Goal: Information Seeking & Learning: Learn about a topic

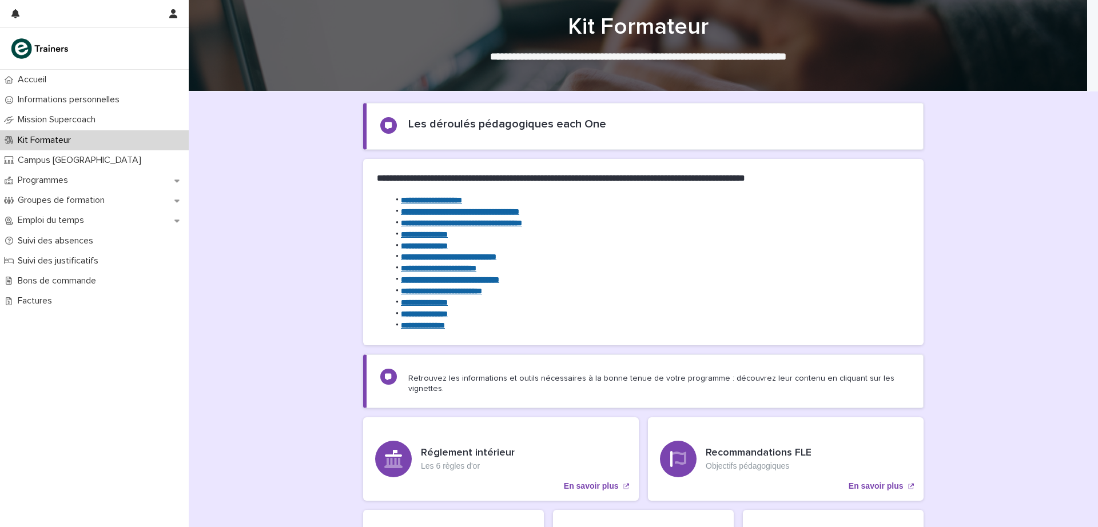
scroll to position [16, 0]
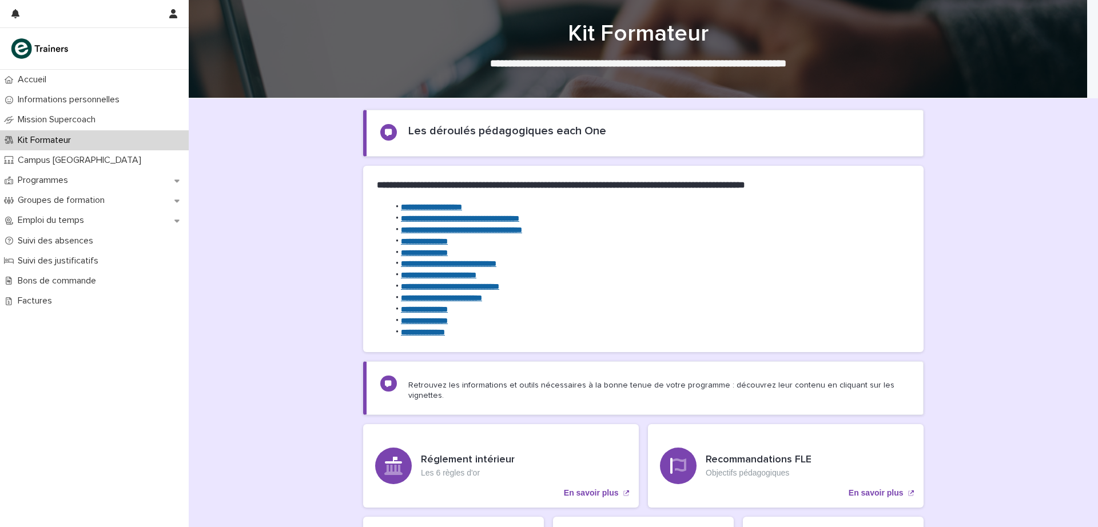
click at [38, 177] on p "Programmes" at bounding box center [45, 180] width 64 height 11
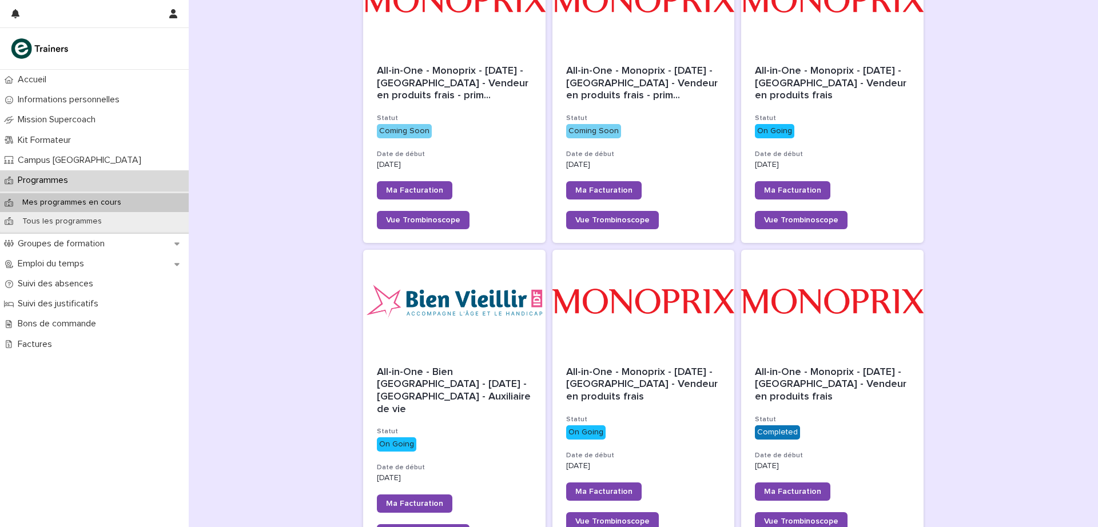
scroll to position [230, 0]
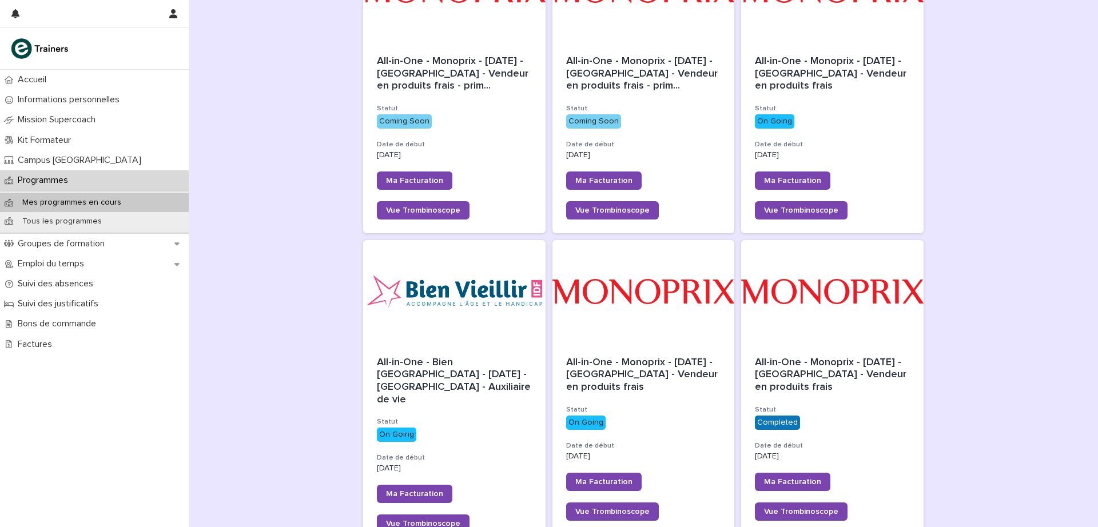
click at [683, 396] on div "All-in-One - Monoprix - [DATE] - [GEOGRAPHIC_DATA] - Vendeur en produits frais …" at bounding box center [643, 439] width 182 height 192
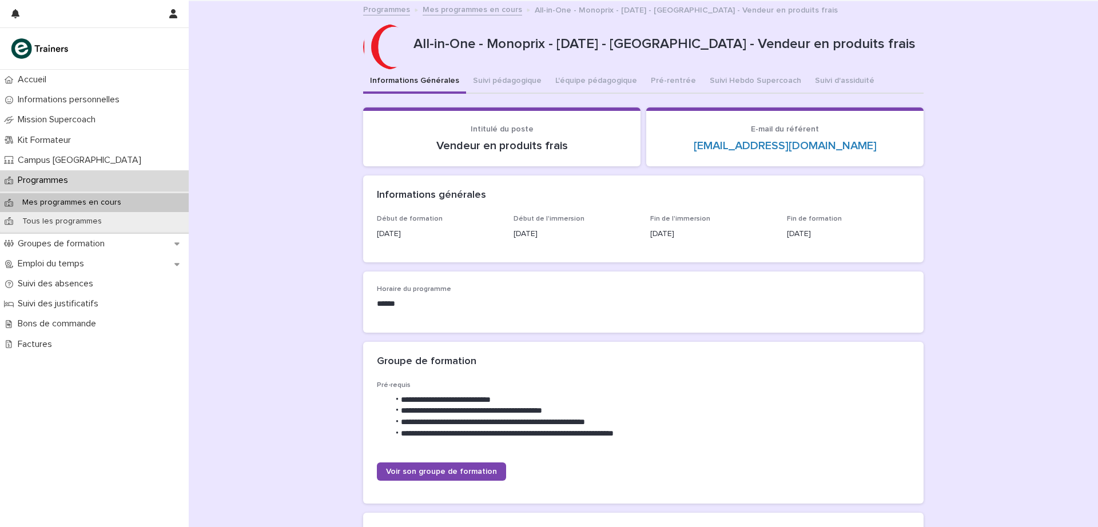
click at [721, 79] on button "Suivi Hebdo Supercoach" at bounding box center [755, 82] width 105 height 24
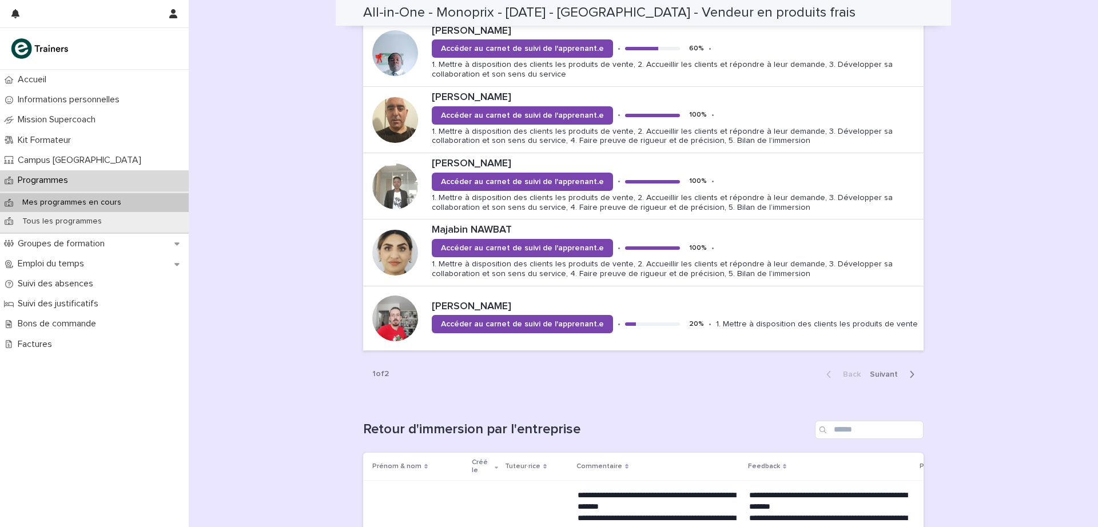
scroll to position [1187, 0]
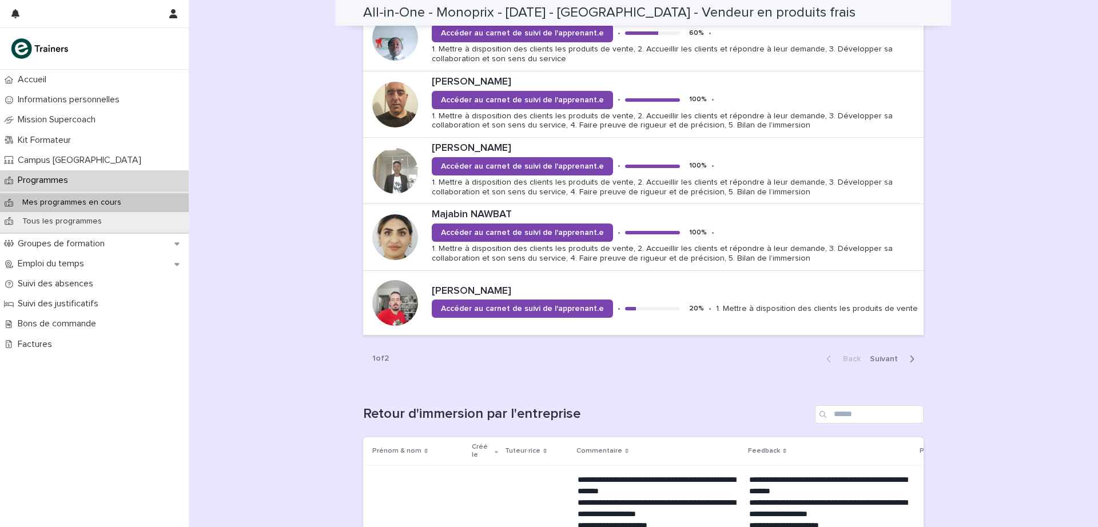
click at [881, 361] on span "Next" at bounding box center [887, 359] width 35 height 8
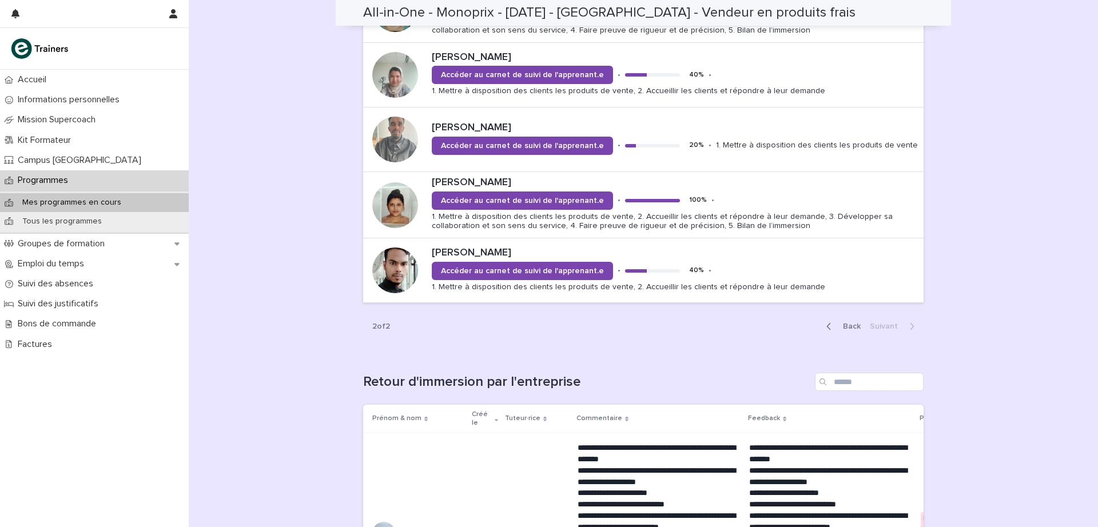
scroll to position [884, 0]
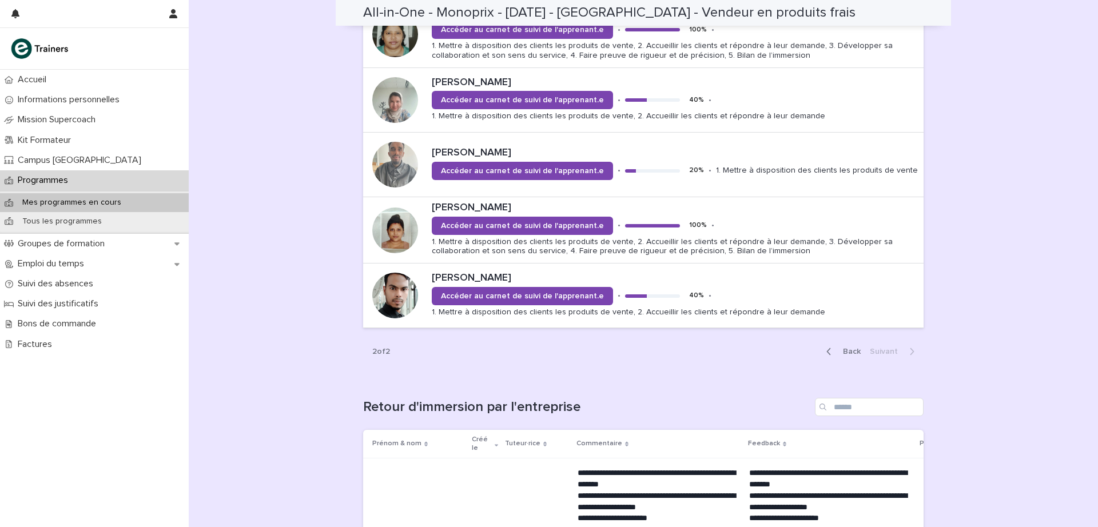
click at [982, 273] on div "**********" at bounding box center [643, 511] width 909 height 2737
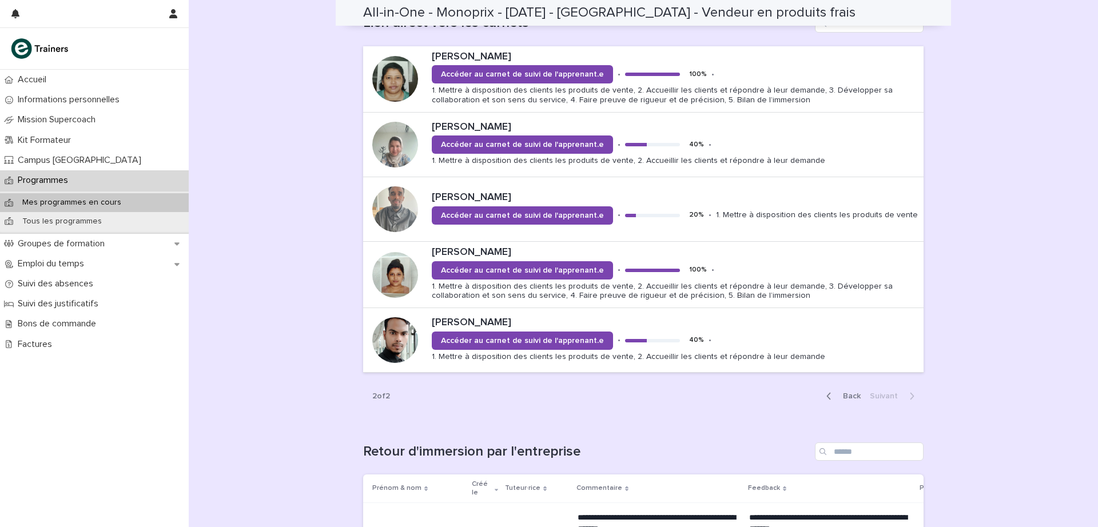
scroll to position [818, 0]
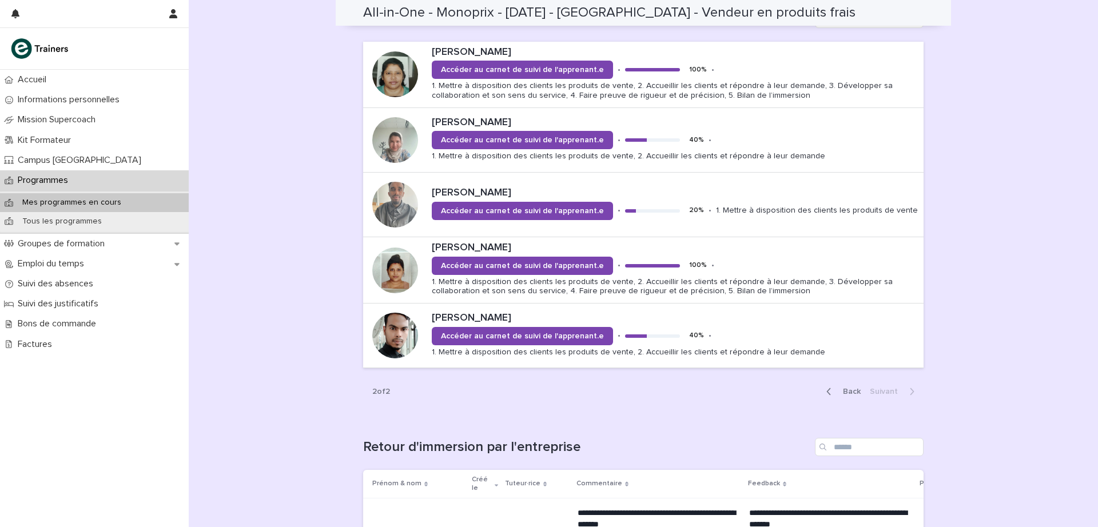
click at [848, 392] on span "Back" at bounding box center [848, 392] width 25 height 8
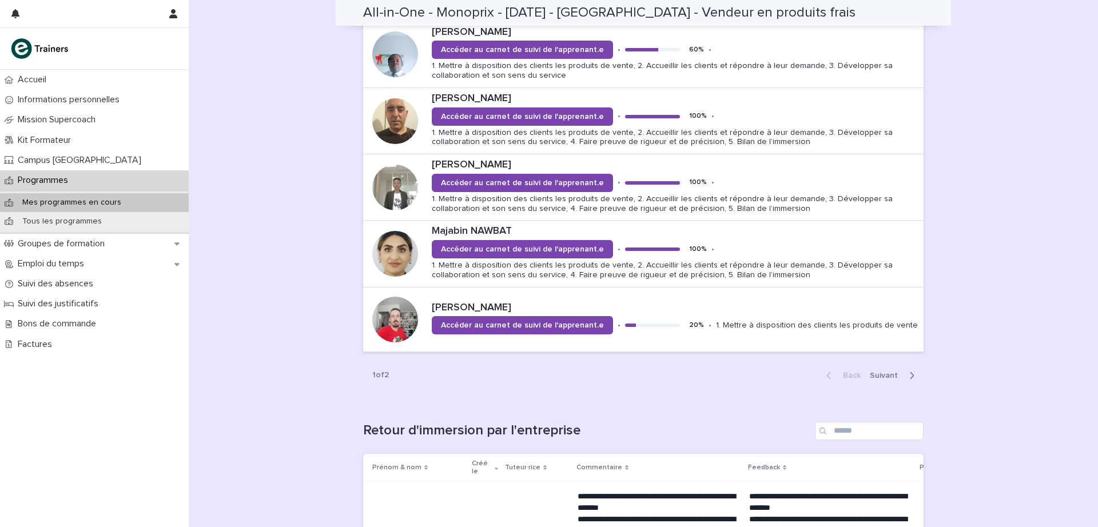
scroll to position [1169, 0]
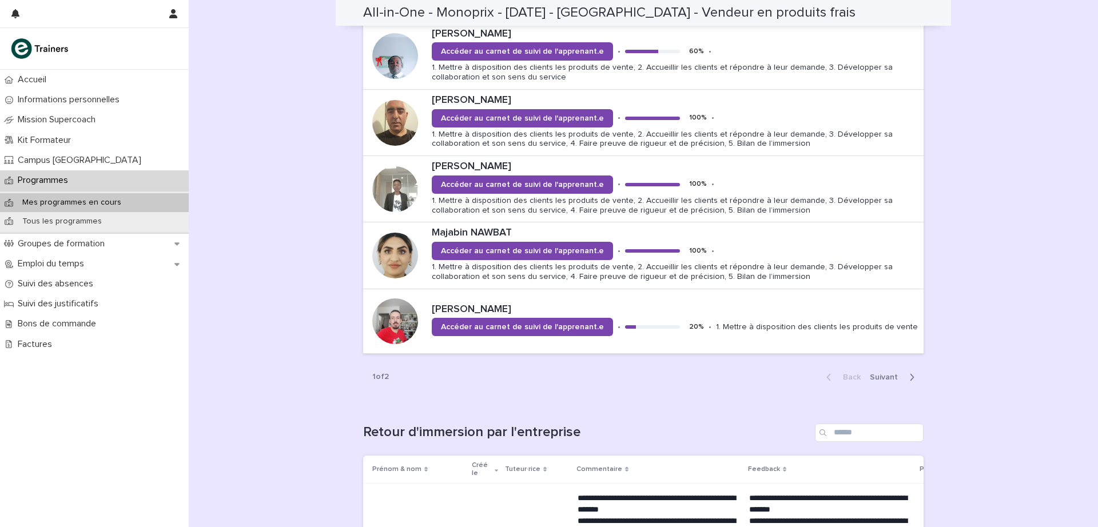
click at [887, 380] on span "Next" at bounding box center [887, 377] width 35 height 8
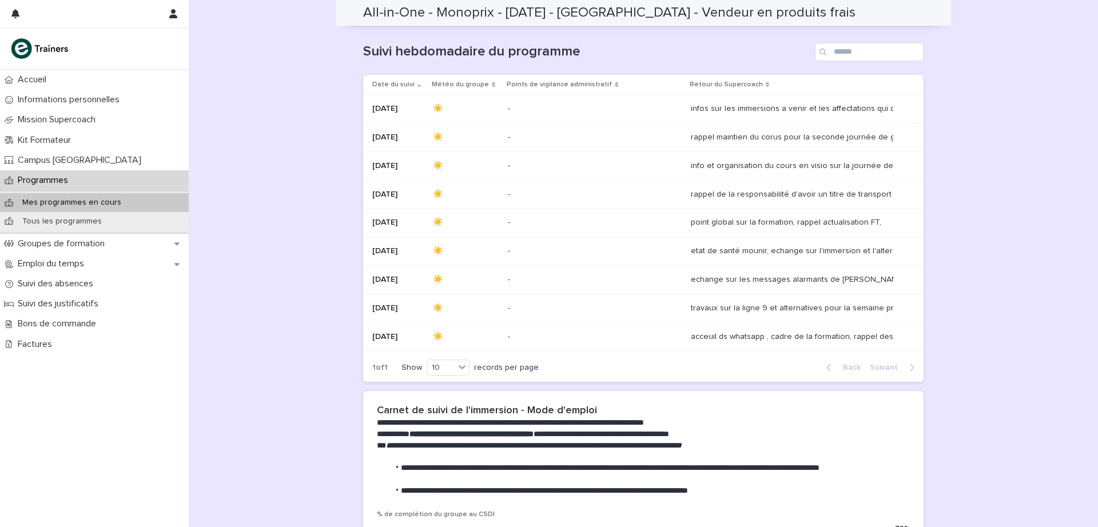
scroll to position [0, 0]
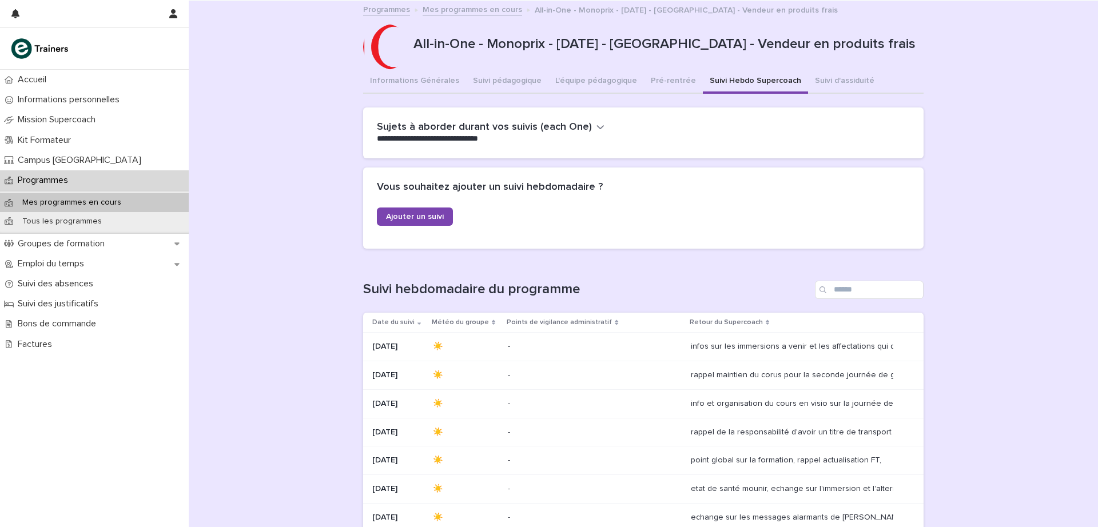
click at [429, 81] on button "Informations Générales" at bounding box center [414, 82] width 103 height 24
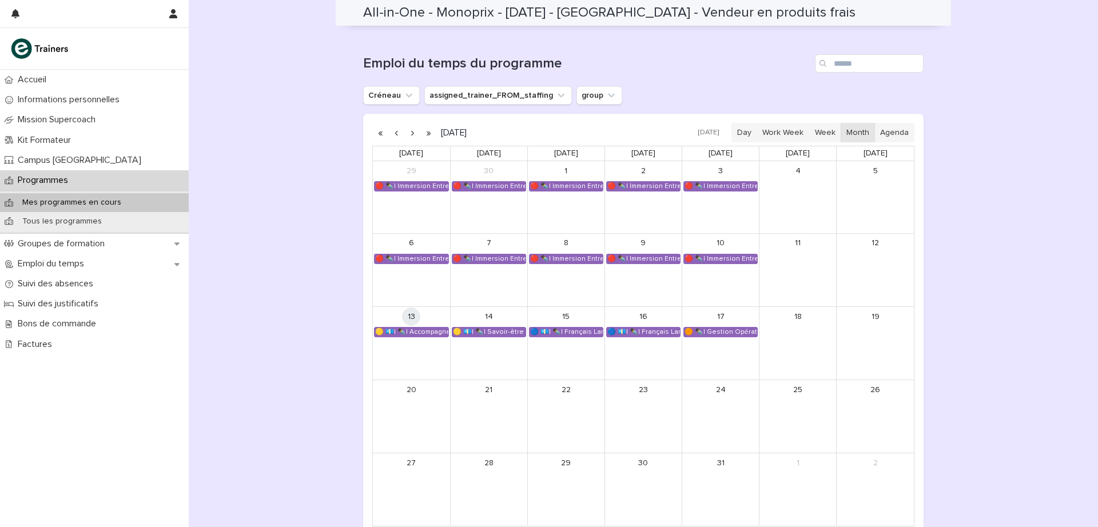
scroll to position [735, 0]
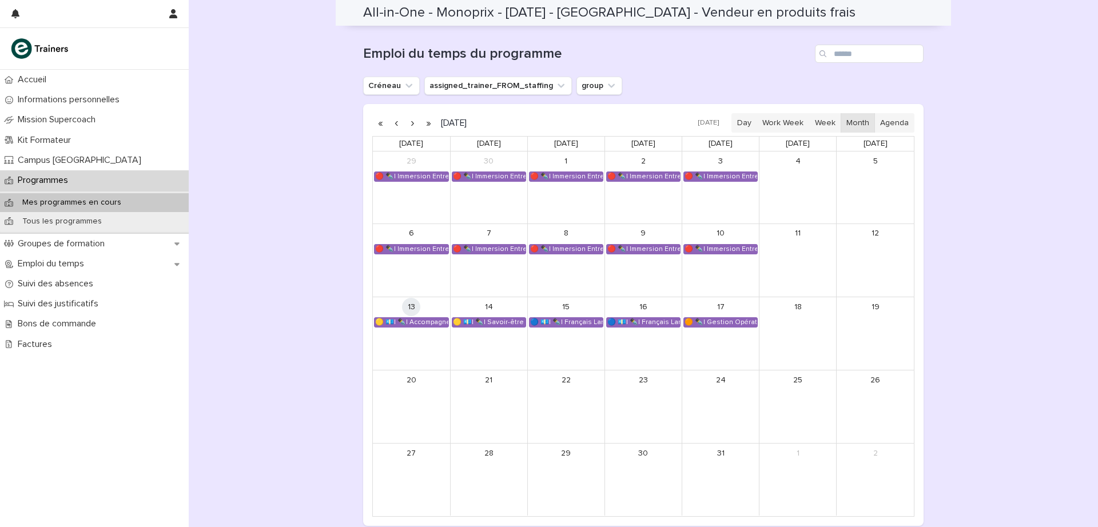
click at [500, 320] on div "🟡 💶| ✒️| Savoir-être métier - Mobilisation et valorisation de ses forces et tal…" at bounding box center [488, 322] width 73 height 9
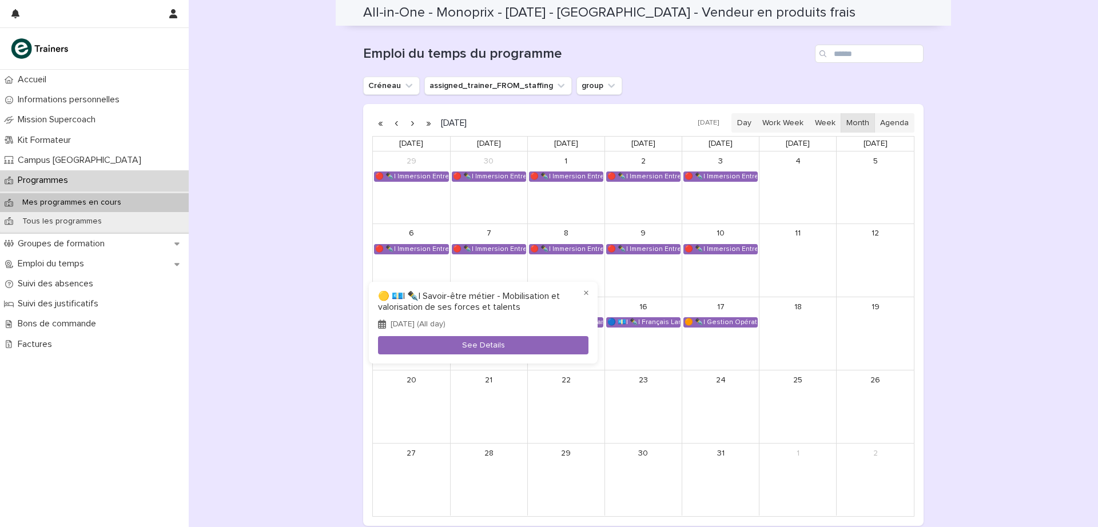
click at [477, 345] on button "See Details" at bounding box center [483, 345] width 210 height 19
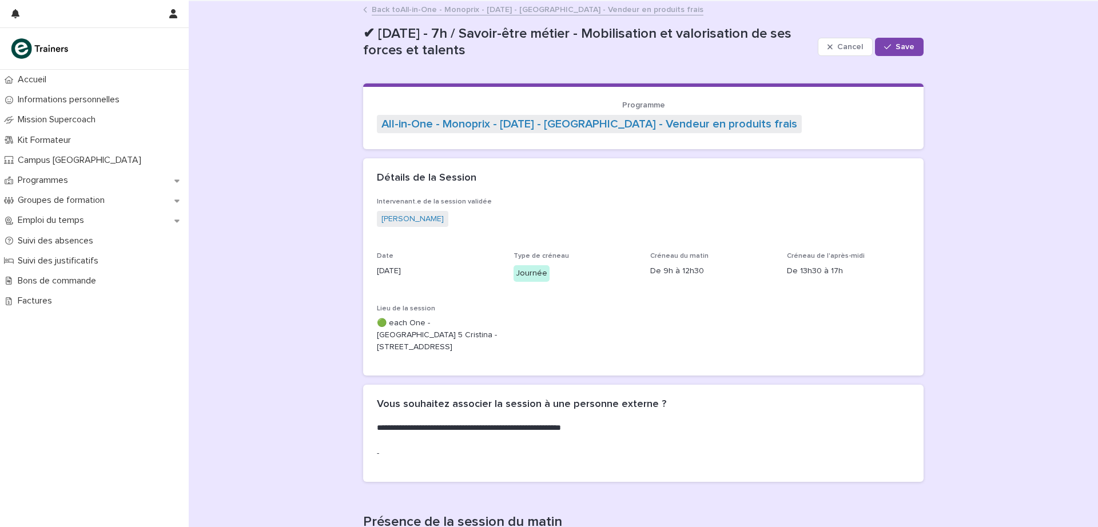
click at [403, 10] on link "Back to All-in-One - Monoprix - [DATE] - [GEOGRAPHIC_DATA] - Vendeur en produit…" at bounding box center [538, 8] width 332 height 13
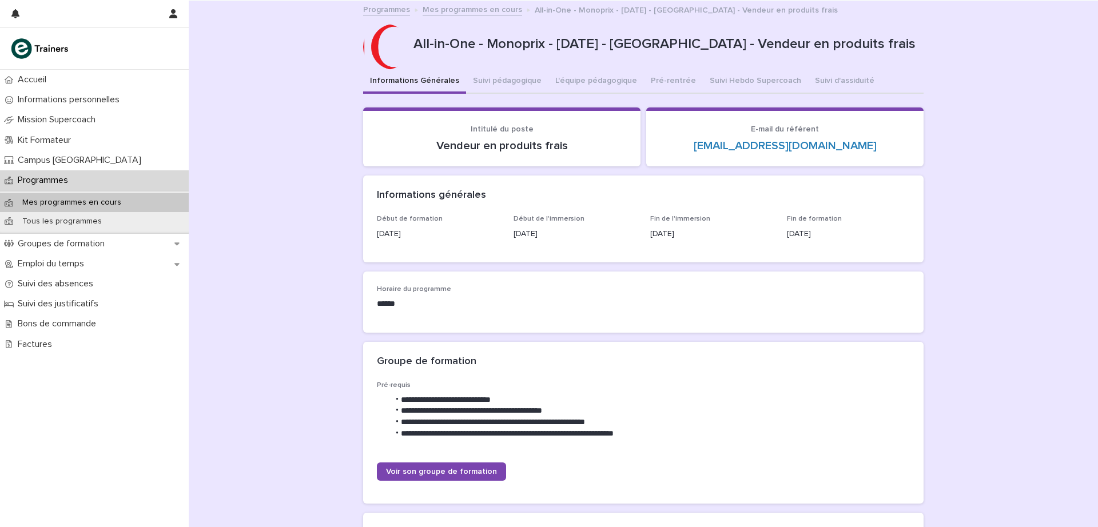
click at [718, 81] on button "Suivi Hebdo Supercoach" at bounding box center [755, 82] width 105 height 24
